Goal: Transaction & Acquisition: Purchase product/service

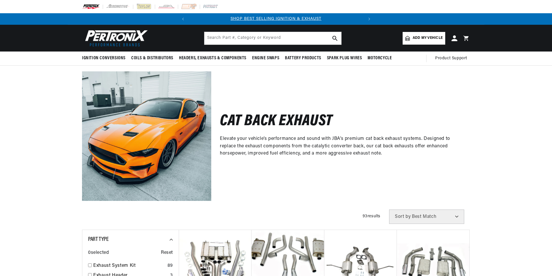
click at [416, 42] on link "Add my vehicle" at bounding box center [423, 38] width 43 height 13
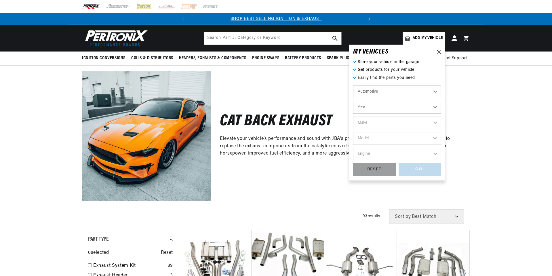
click at [436, 91] on select "Automotive Agricultural Industrial Marine Motorcycle" at bounding box center [397, 91] width 88 height 13
click at [416, 91] on select "Automotive Agricultural Industrial Marine Motorcycle" at bounding box center [397, 91] width 88 height 13
click at [353, 85] on select "Automotive Agricultural Industrial Marine Motorcycle" at bounding box center [397, 91] width 88 height 13
click at [397, 108] on select "Year 2026 2025 2024 2023 2022 2021 2020 2019 2018 2017 2016 2015 2014 2013 2012…" at bounding box center [397, 107] width 88 height 13
select select "1988"
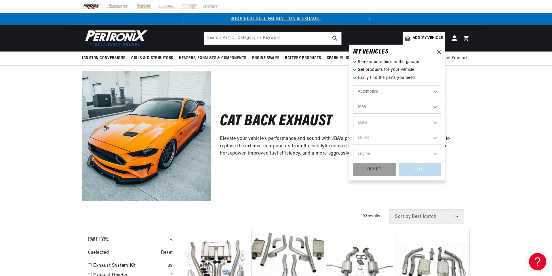
click at [353, 101] on select "Year 2026 2025 2024 2023 2022 2021 2020 2019 2018 2017 2016 2015 2014 2013 2012…" at bounding box center [397, 107] width 88 height 13
select select "1988"
click at [370, 127] on select "Make American Motors Bentley Buick Cadillac Chevrolet Chrysler Dodge Eagle Ford…" at bounding box center [397, 122] width 88 height 13
select select "Ford"
click at [353, 116] on select "Make American Motors Bentley Buick Cadillac Chevrolet Chrysler Dodge Eagle Ford…" at bounding box center [397, 122] width 88 height 13
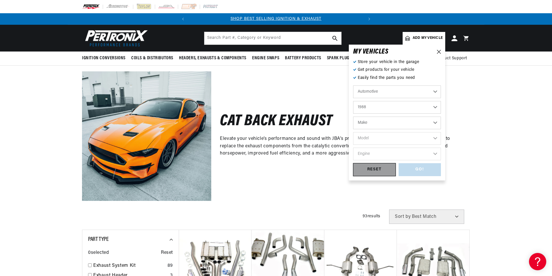
select select "Ford"
click at [430, 137] on select "Model Bronco Bronco II Country Squire E-150 Econoline E-150 Econoline Club Wago…" at bounding box center [397, 138] width 88 height 13
select select "Bronco"
click at [353, 132] on select "Model Bronco Bronco II Country Squire E-150 Econoline E-150 Econoline Club Wago…" at bounding box center [397, 138] width 88 height 13
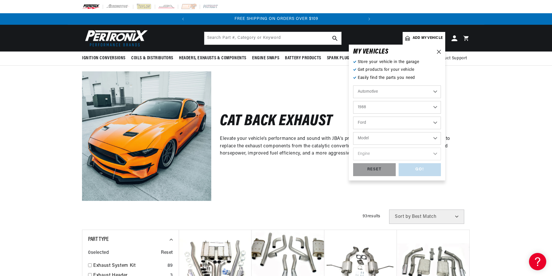
select select "Bronco"
click at [430, 152] on select "Engine 5.0L 5.8L" at bounding box center [397, 154] width 88 height 13
select select "5.8L"
click at [353, 148] on select "Engine 5.0L 5.8L" at bounding box center [397, 154] width 88 height 13
select select "5.8L"
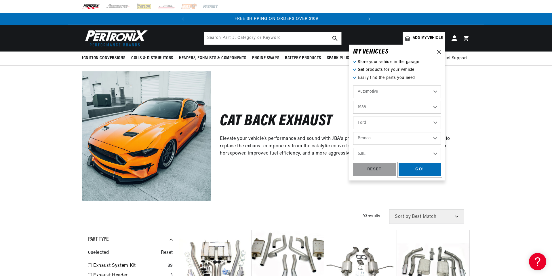
click at [402, 166] on div "GO!" at bounding box center [419, 169] width 43 height 13
